Goal: Check status: Check status

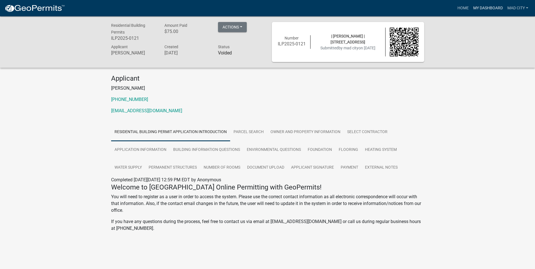
click at [487, 7] on link "My Dashboard" at bounding box center [488, 8] width 34 height 11
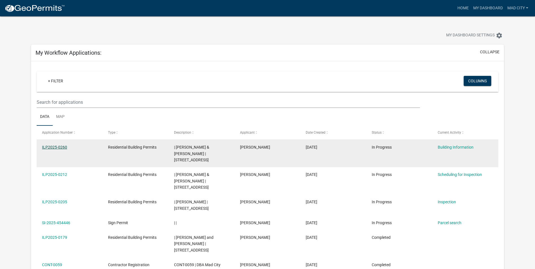
click at [54, 149] on link "ILP2025-0260" at bounding box center [54, 147] width 25 height 5
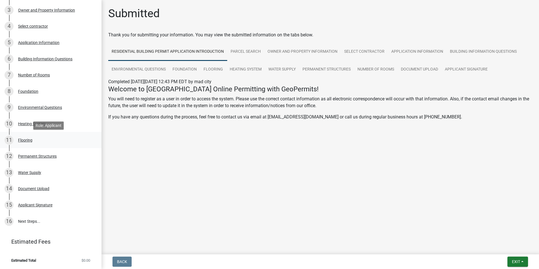
scroll to position [128, 0]
drag, startPoint x: 270, startPoint y: 115, endPoint x: 326, endPoint y: 115, distance: 55.9
click at [326, 115] on p "If you have any questions during the process, feel free to contact us via email…" at bounding box center [320, 117] width 424 height 7
drag, startPoint x: 326, startPoint y: 115, endPoint x: 327, endPoint y: 120, distance: 4.9
click at [327, 120] on p "If you have any questions during the process, feel free to contact us via email…" at bounding box center [320, 117] width 424 height 7
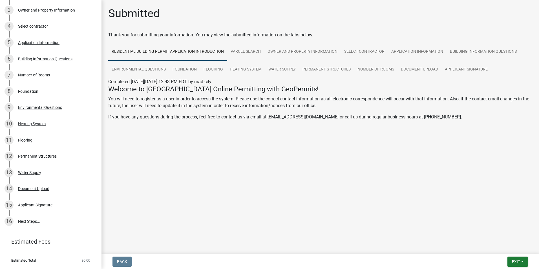
click at [298, 138] on main "Submitted Thank you for submitting your information. You may view the submitted…" at bounding box center [321, 126] width 438 height 252
drag, startPoint x: 269, startPoint y: 117, endPoint x: 326, endPoint y: 118, distance: 57.6
click at [326, 118] on p "If you have any questions during the process, feel free to contact us via email…" at bounding box center [320, 117] width 424 height 7
copy p "[EMAIL_ADDRESS][DOMAIN_NAME]"
click at [19, 218] on link "16 Next Steps..." at bounding box center [51, 221] width 102 height 16
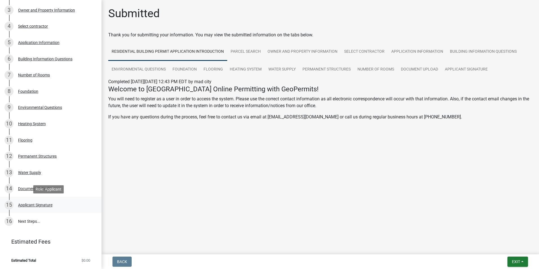
scroll to position [0, 0]
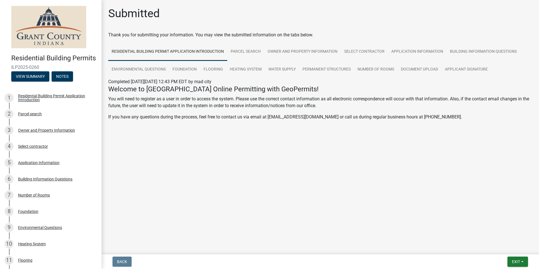
drag, startPoint x: 41, startPoint y: 75, endPoint x: 11, endPoint y: 72, distance: 30.3
click at [11, 72] on div "Residential Building Permits ILP2025-0260 View Summary Notes" at bounding box center [51, 66] width 93 height 33
copy span "ILP2025-0260"
